Goal: Task Accomplishment & Management: Manage account settings

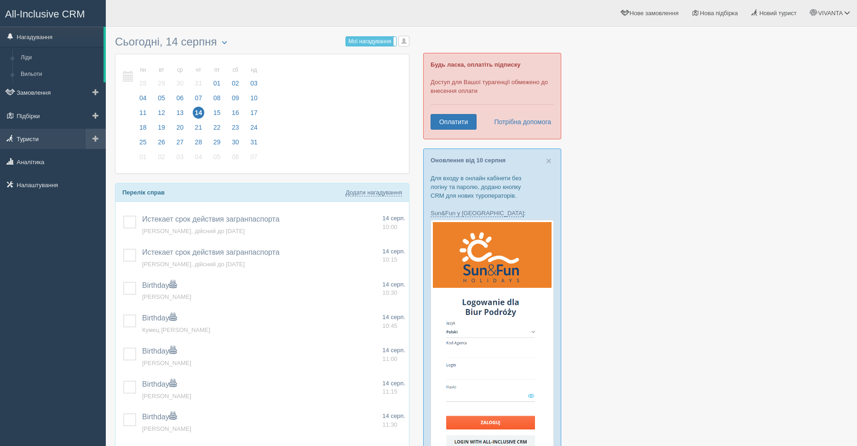
click at [32, 140] on link "Туристи" at bounding box center [53, 139] width 106 height 20
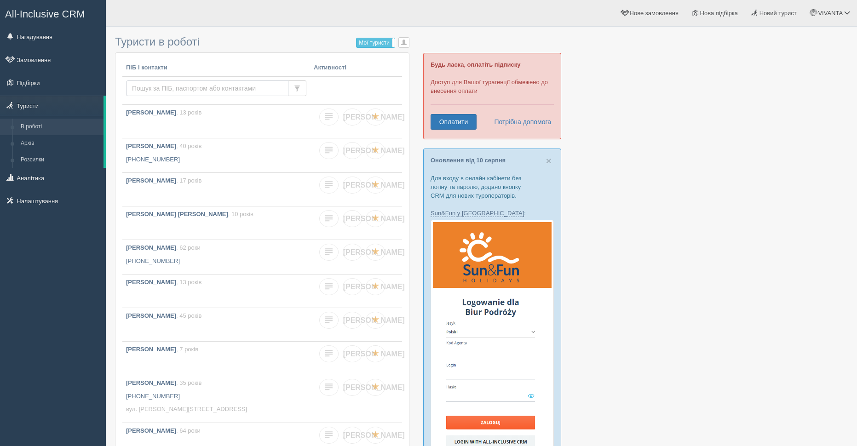
click at [154, 90] on input "text" at bounding box center [207, 89] width 162 height 16
type input "шепєлєва"
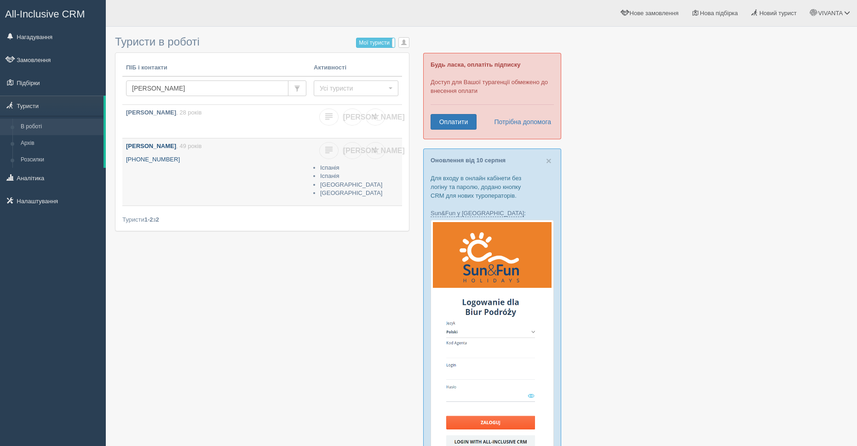
click at [153, 146] on b "[PERSON_NAME]" at bounding box center [151, 146] width 50 height 7
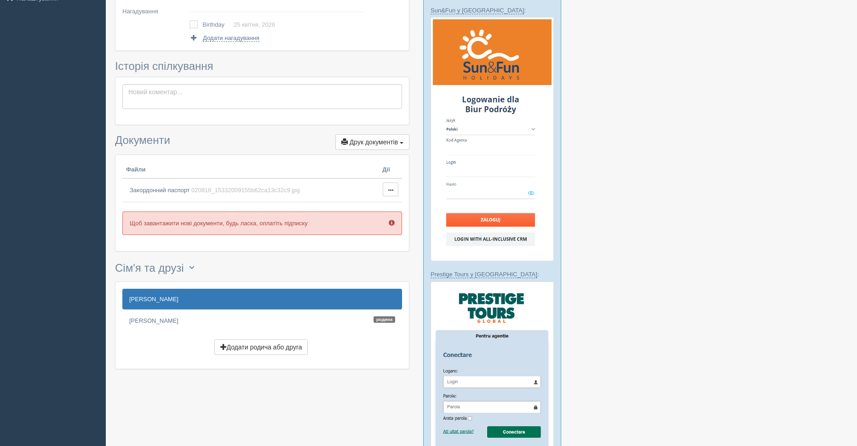
scroll to position [230, 0]
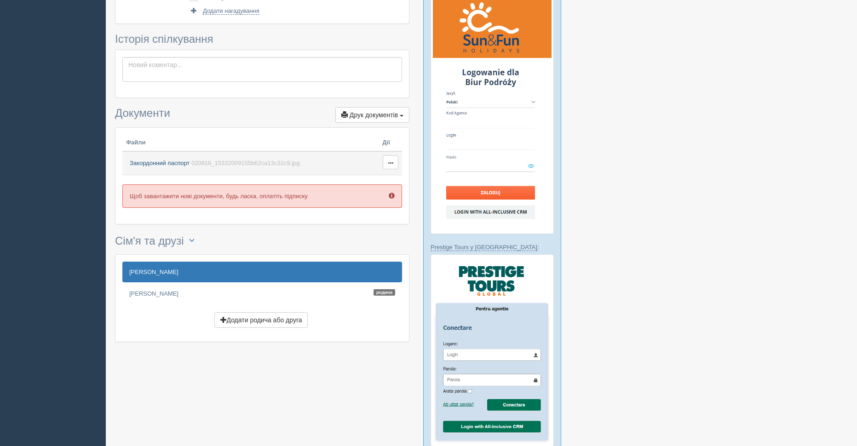
click at [176, 162] on span "Закордонний паспорт" at bounding box center [160, 163] width 60 height 7
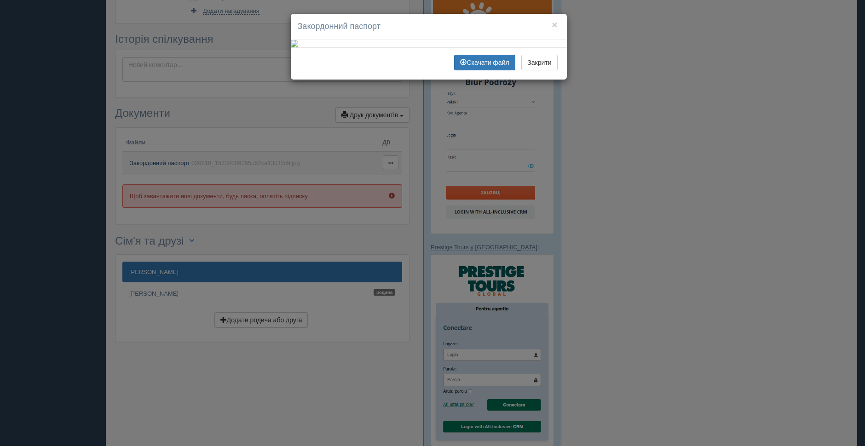
click at [176, 162] on div "× Закордонний паспорт Скачати файл Закрити" at bounding box center [432, 223] width 865 height 446
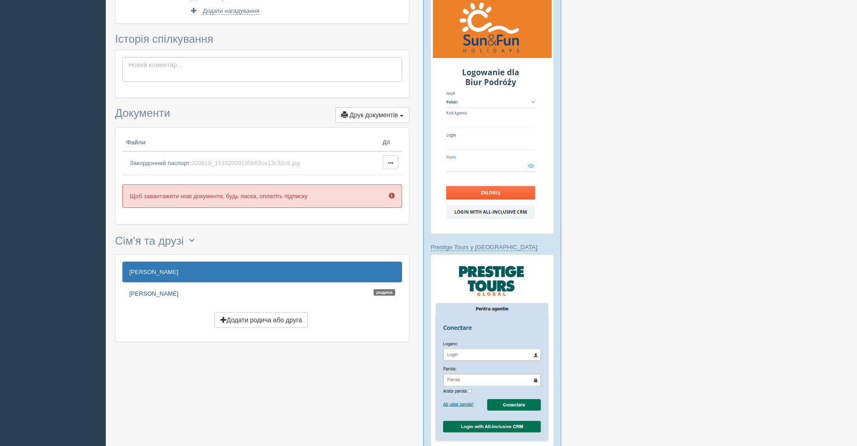
click at [145, 292] on link "Шепєлєва Катерина Родина" at bounding box center [262, 293] width 280 height 20
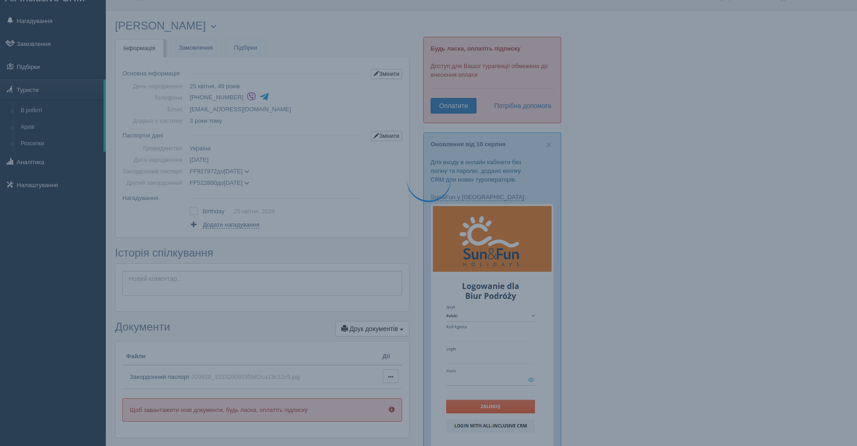
scroll to position [0, 0]
